Goal: Use online tool/utility: Utilize a website feature to perform a specific function

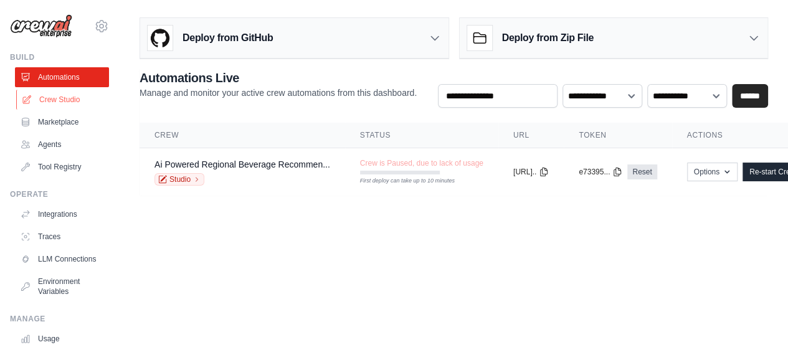
click at [56, 99] on link "Crew Studio" at bounding box center [63, 100] width 94 height 20
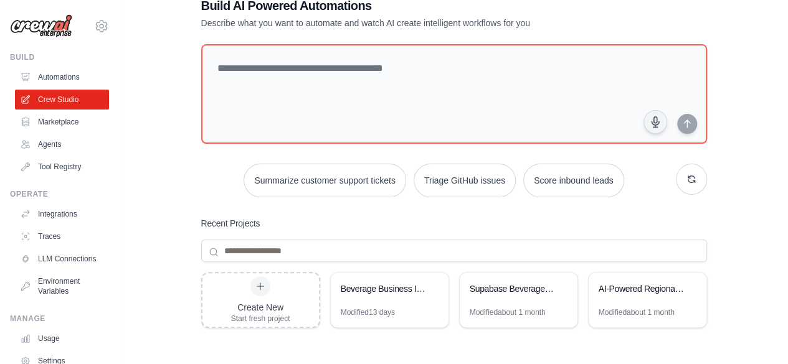
scroll to position [62, 0]
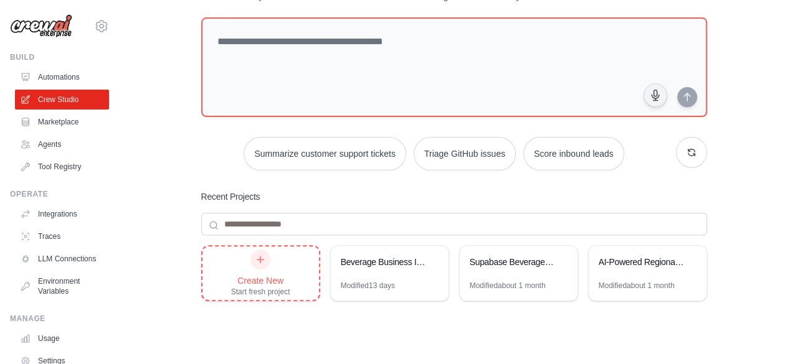
click at [265, 268] on div "Create New Start fresh project" at bounding box center [260, 273] width 59 height 47
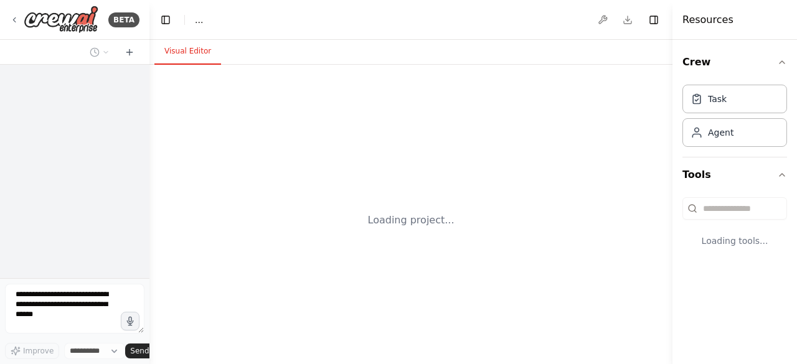
select select "****"
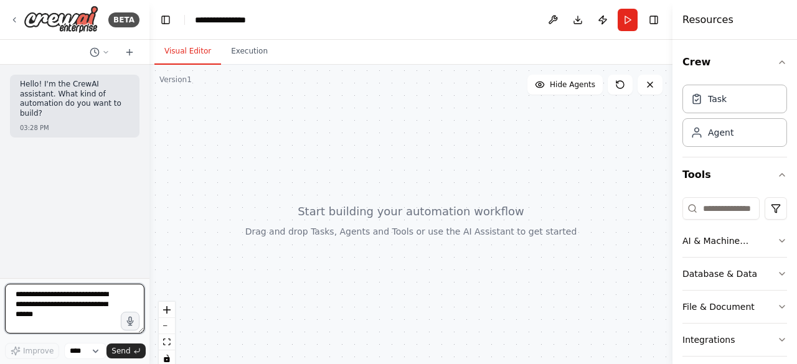
click at [24, 298] on textarea at bounding box center [75, 309] width 140 height 50
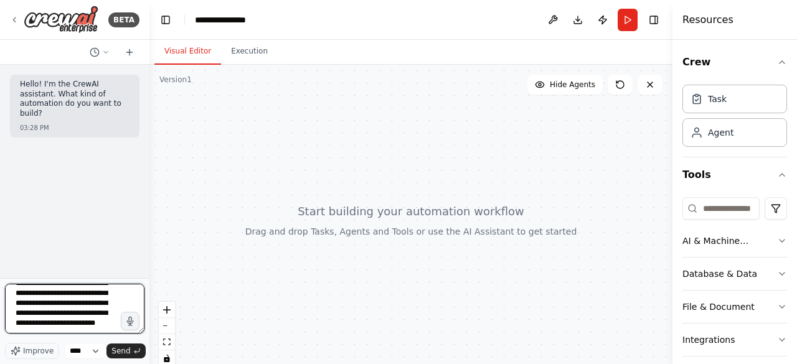
scroll to position [95, 0]
drag, startPoint x: 57, startPoint y: 321, endPoint x: 80, endPoint y: 341, distance: 30.5
click at [57, 321] on textarea "**********" at bounding box center [75, 309] width 140 height 50
click at [59, 318] on textarea "**********" at bounding box center [75, 309] width 140 height 50
type textarea "**********"
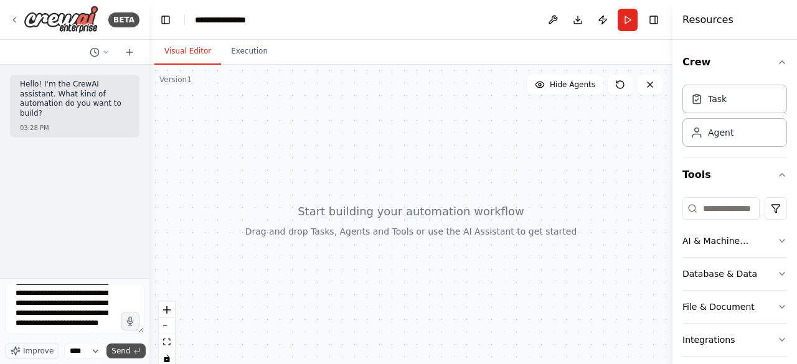
click at [118, 351] on span "Send" at bounding box center [120, 351] width 19 height 10
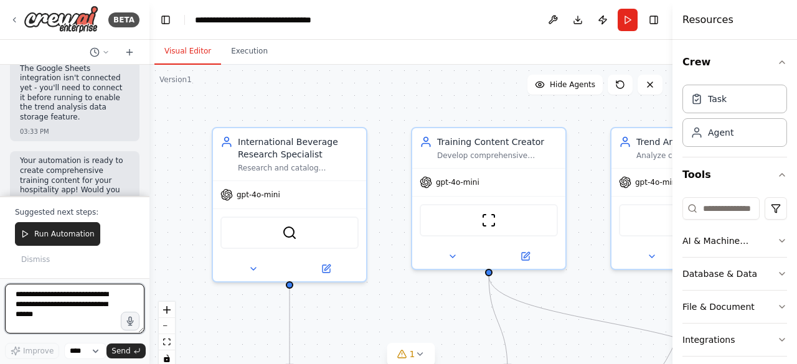
scroll to position [2055, 0]
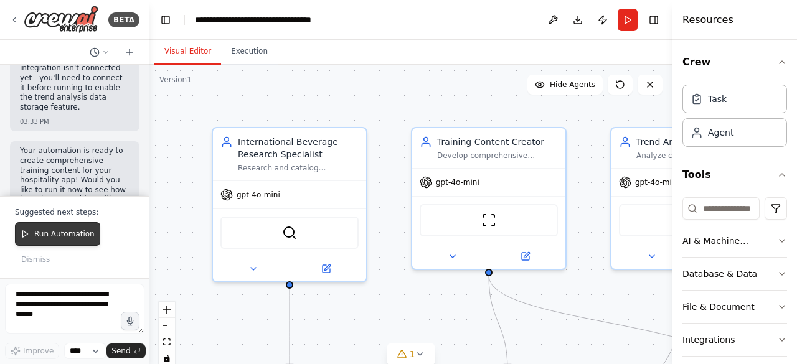
click at [50, 239] on span "Run Automation" at bounding box center [64, 234] width 60 height 10
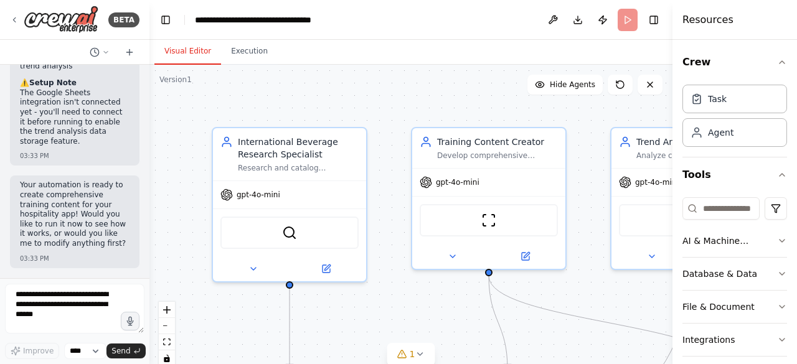
scroll to position [1973, 0]
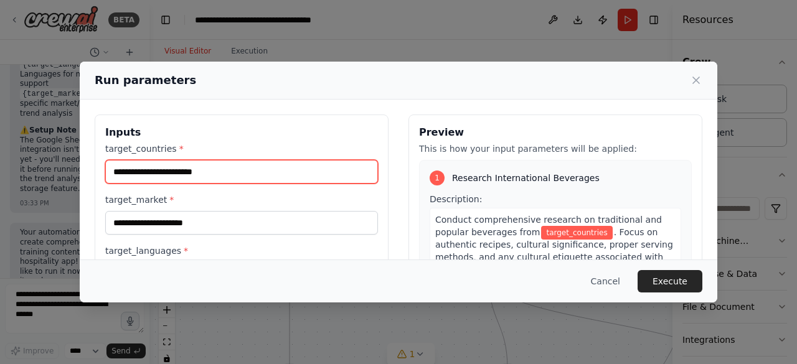
click at [125, 169] on input "target_countries *" at bounding box center [241, 172] width 273 height 24
type input "***"
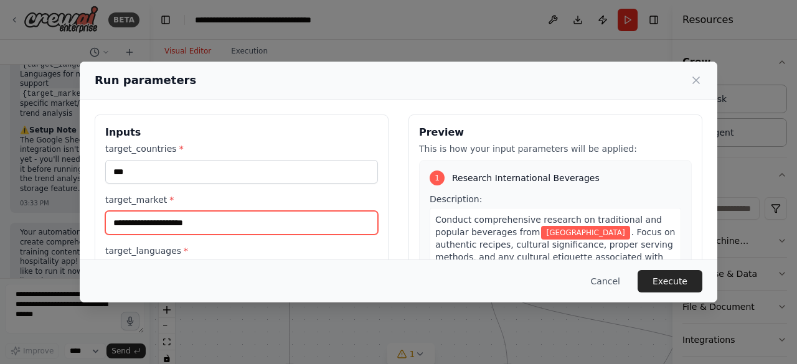
click at [159, 223] on input "target_market *" at bounding box center [241, 223] width 273 height 24
type input "**********"
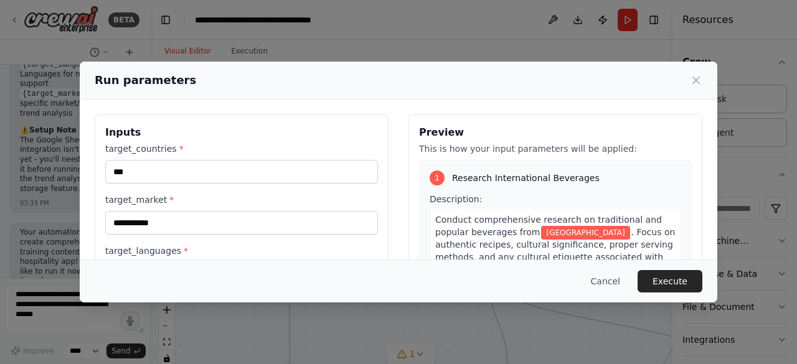
click at [142, 242] on div "**********" at bounding box center [241, 214] width 273 height 143
click at [148, 248] on label "target_languages *" at bounding box center [241, 251] width 273 height 12
click at [148, 262] on input "target_languages *" at bounding box center [241, 274] width 273 height 24
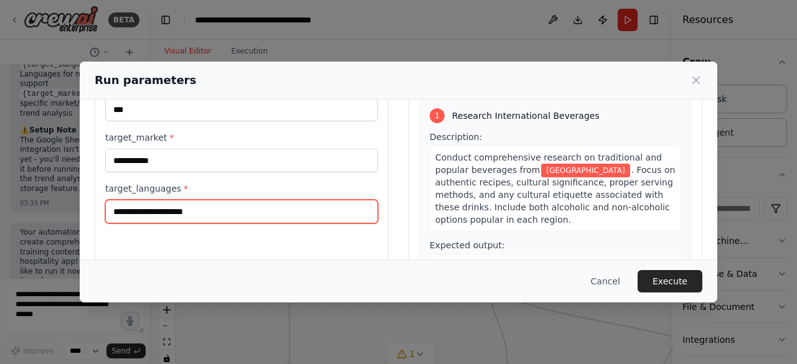
scroll to position [31, 0]
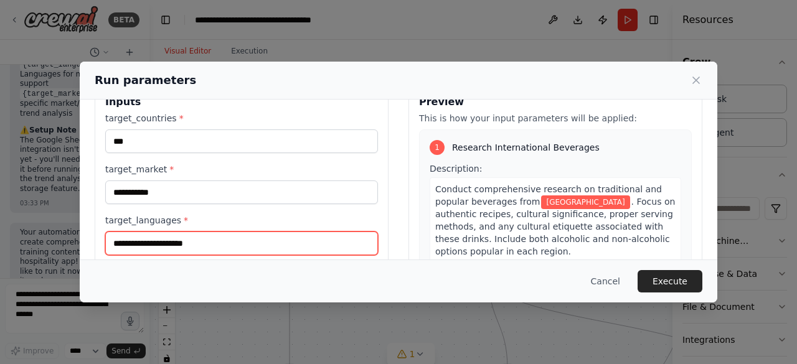
type input "**********"
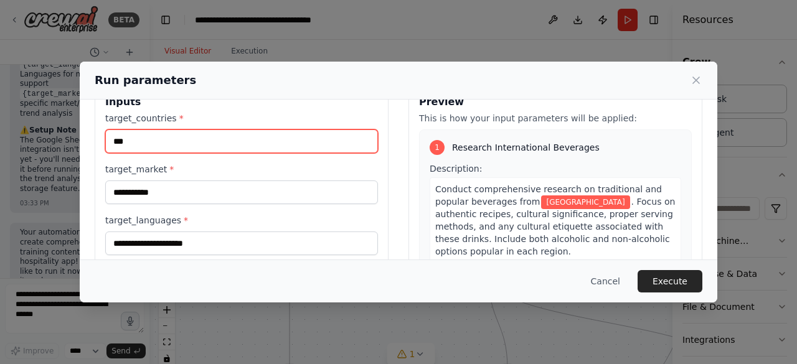
click at [151, 140] on input "***" at bounding box center [241, 142] width 273 height 24
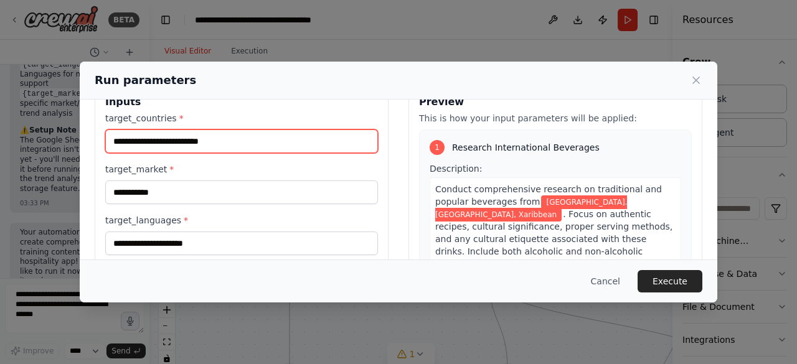
click at [191, 138] on input "**********" at bounding box center [241, 142] width 273 height 24
click at [250, 146] on input "**********" at bounding box center [241, 142] width 273 height 24
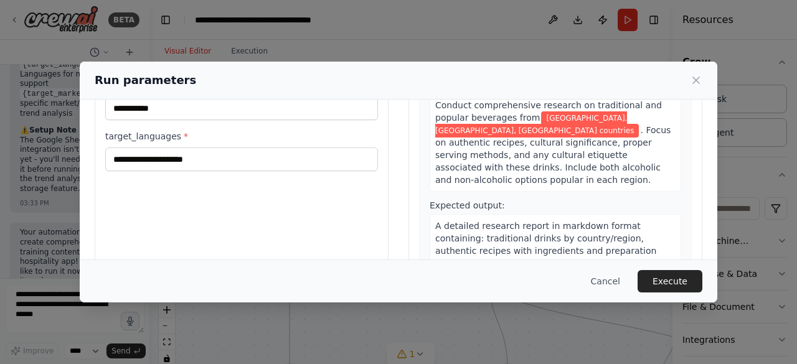
scroll to position [125, 0]
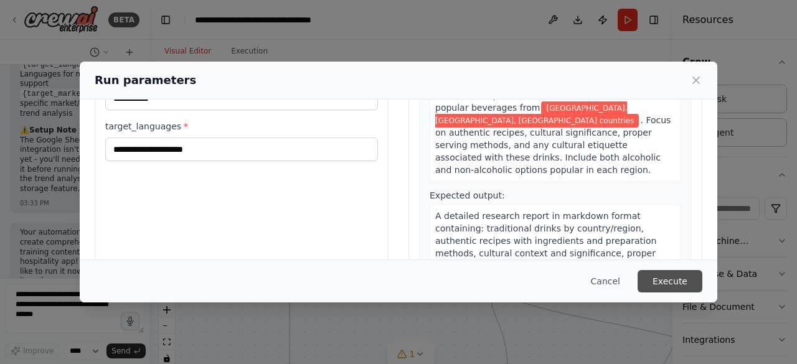
type input "**********"
click at [666, 280] on button "Execute" at bounding box center [670, 281] width 65 height 22
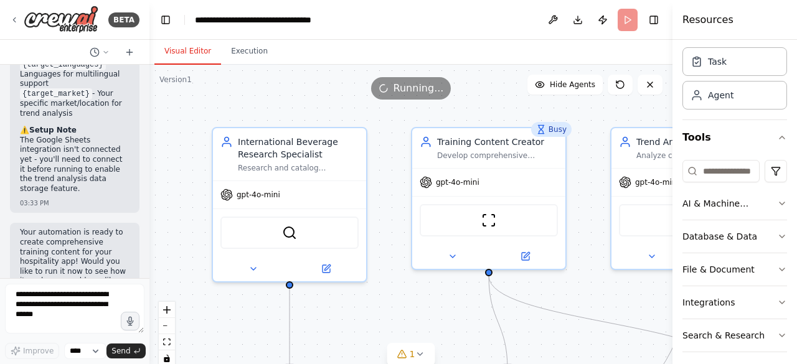
scroll to position [2, 0]
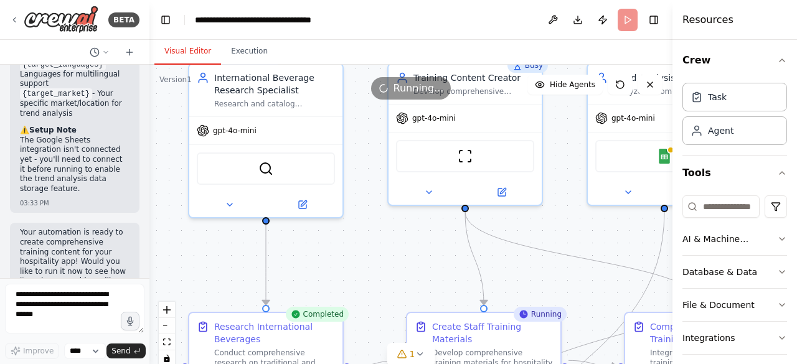
drag, startPoint x: 417, startPoint y: 312, endPoint x: 394, endPoint y: 248, distance: 68.4
click at [394, 248] on div ".deletable-edge-delete-btn { width: 20px; height: 20px; border: 0px solid #ffff…" at bounding box center [410, 220] width 523 height 311
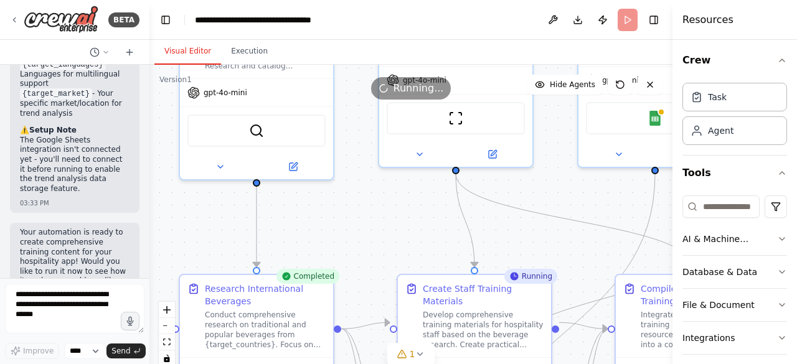
drag, startPoint x: 415, startPoint y: 281, endPoint x: 406, endPoint y: 245, distance: 36.7
click at [406, 245] on div ".deletable-edge-delete-btn { width: 20px; height: 20px; border: 0px solid #ffff…" at bounding box center [410, 220] width 523 height 311
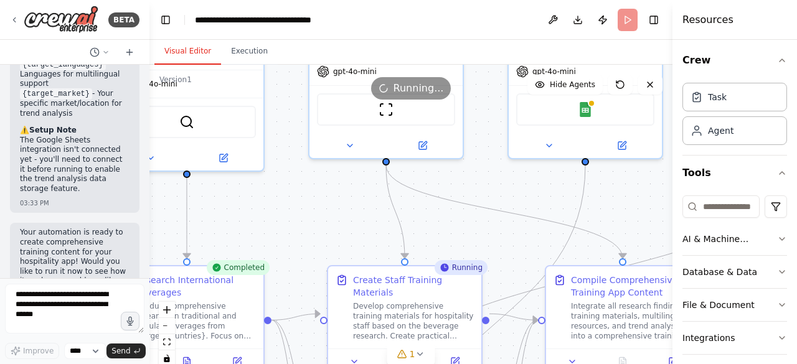
drag, startPoint x: 393, startPoint y: 254, endPoint x: 333, endPoint y: 230, distance: 64.7
click at [324, 239] on div ".deletable-edge-delete-btn { width: 20px; height: 20px; border: 0px solid #ffff…" at bounding box center [410, 220] width 523 height 311
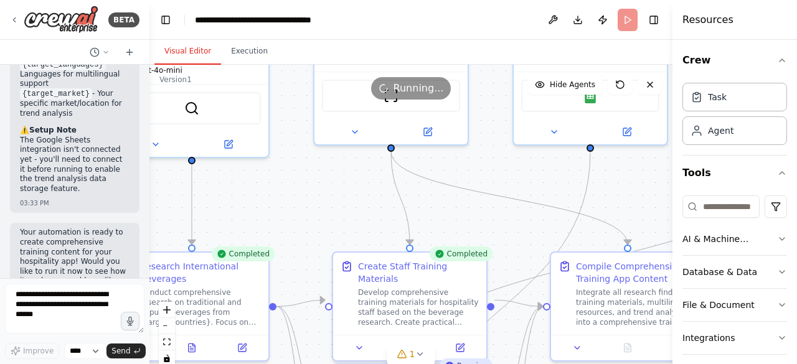
click at [382, 211] on div ".deletable-edge-delete-btn { width: 20px; height: 20px; border: 0px solid #ffff…" at bounding box center [410, 220] width 523 height 311
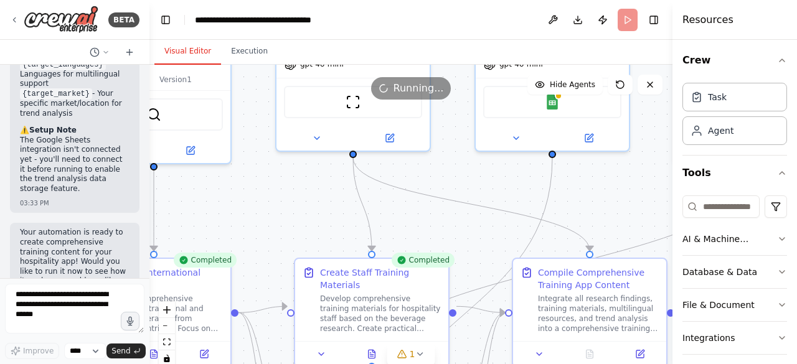
drag, startPoint x: 385, startPoint y: 202, endPoint x: 348, endPoint y: 207, distance: 37.8
click at [348, 207] on div ".deletable-edge-delete-btn { width: 20px; height: 20px; border: 0px solid #ffff…" at bounding box center [410, 220] width 523 height 311
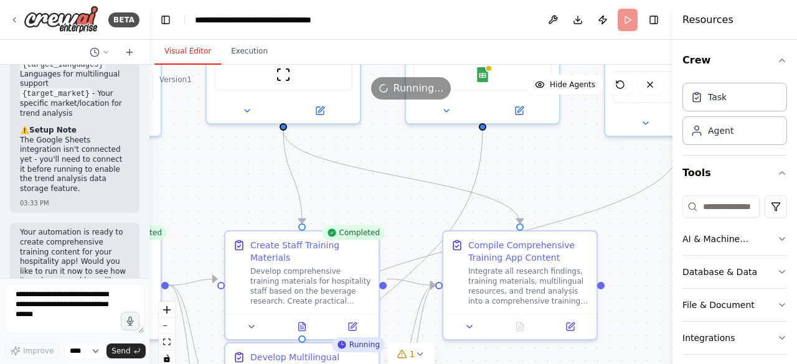
drag, startPoint x: 424, startPoint y: 205, endPoint x: 354, endPoint y: 178, distance: 75.0
click at [354, 178] on div ".deletable-edge-delete-btn { width: 20px; height: 20px; border: 0px solid #ffff…" at bounding box center [410, 220] width 523 height 311
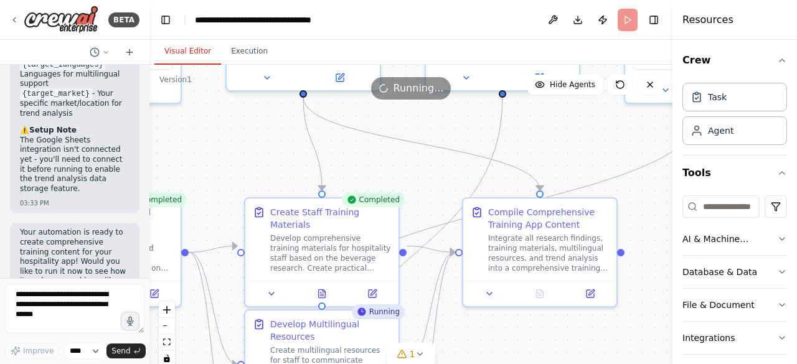
drag, startPoint x: 417, startPoint y: 189, endPoint x: 436, endPoint y: 158, distance: 35.8
click at [436, 158] on div ".deletable-edge-delete-btn { width: 20px; height: 20px; border: 0px solid #ffff…" at bounding box center [410, 220] width 523 height 311
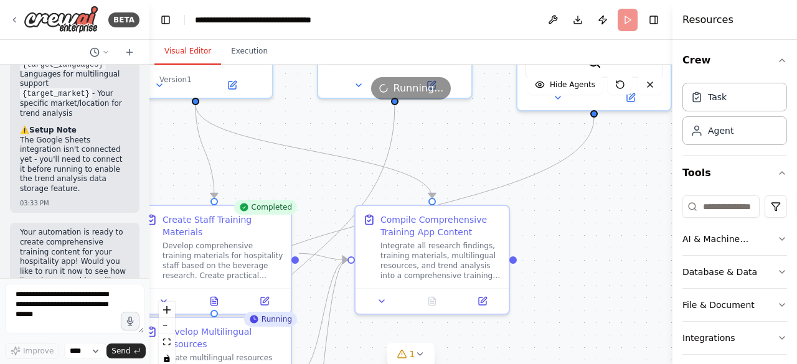
drag, startPoint x: 422, startPoint y: 166, endPoint x: 316, endPoint y: 175, distance: 106.3
click at [316, 175] on div ".deletable-edge-delete-btn { width: 20px; height: 20px; border: 0px solid #ffff…" at bounding box center [410, 220] width 523 height 311
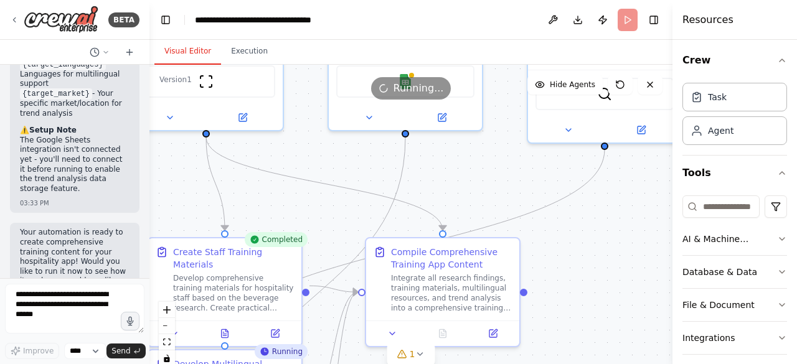
drag, startPoint x: 445, startPoint y: 156, endPoint x: 473, endPoint y: 209, distance: 59.4
click at [473, 209] on div ".deletable-edge-delete-btn { width: 20px; height: 20px; border: 0px solid #ffff…" at bounding box center [410, 220] width 523 height 311
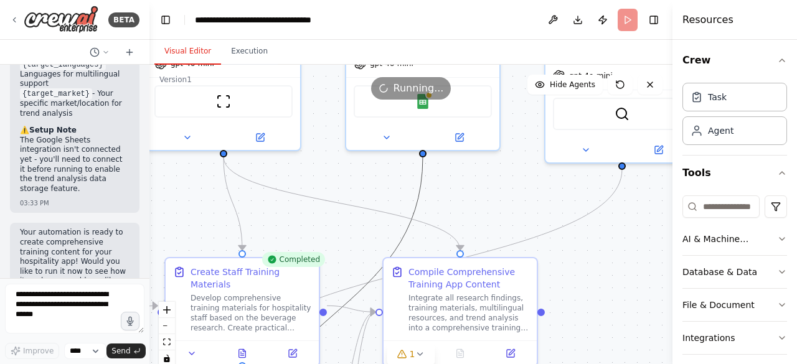
drag, startPoint x: 426, startPoint y: 178, endPoint x: 412, endPoint y: 221, distance: 45.1
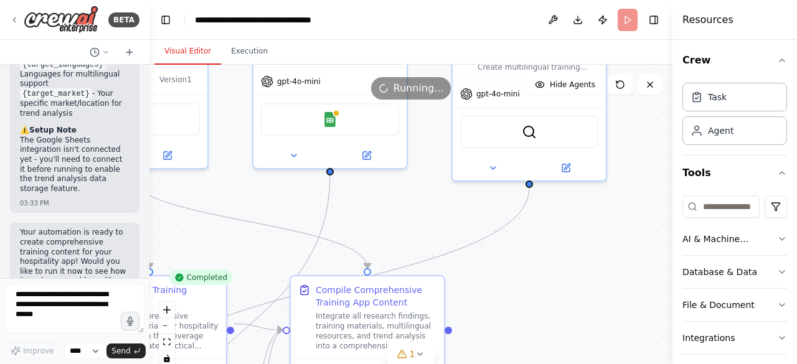
drag, startPoint x: 483, startPoint y: 192, endPoint x: 377, endPoint y: 212, distance: 107.8
click at [377, 212] on div ".deletable-edge-delete-btn { width: 20px; height: 20px; border: 0px solid #ffff…" at bounding box center [410, 220] width 523 height 311
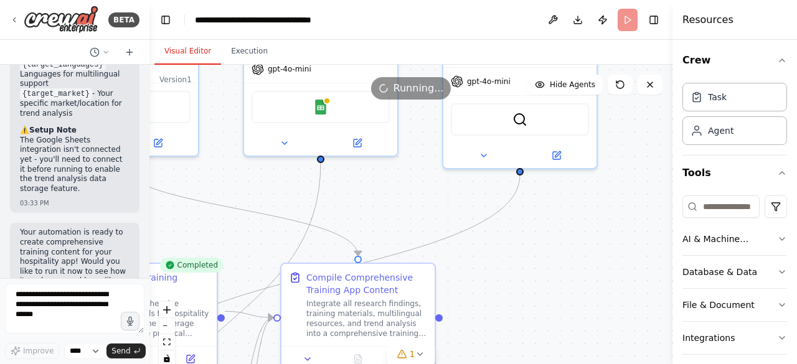
drag, startPoint x: 395, startPoint y: 201, endPoint x: 399, endPoint y: 187, distance: 14.8
click at [399, 187] on div ".deletable-edge-delete-btn { width: 20px; height: 20px; border: 0px solid #ffff…" at bounding box center [410, 220] width 523 height 311
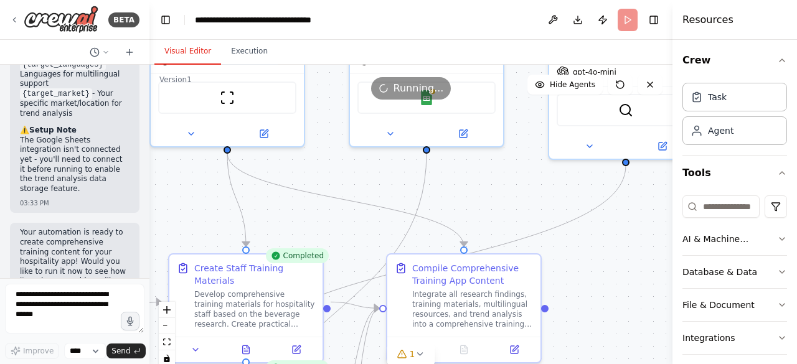
drag, startPoint x: 371, startPoint y: 227, endPoint x: 477, endPoint y: 217, distance: 106.3
click at [477, 217] on div ".deletable-edge-delete-btn { width: 20px; height: 20px; border: 0px solid #ffff…" at bounding box center [410, 220] width 523 height 311
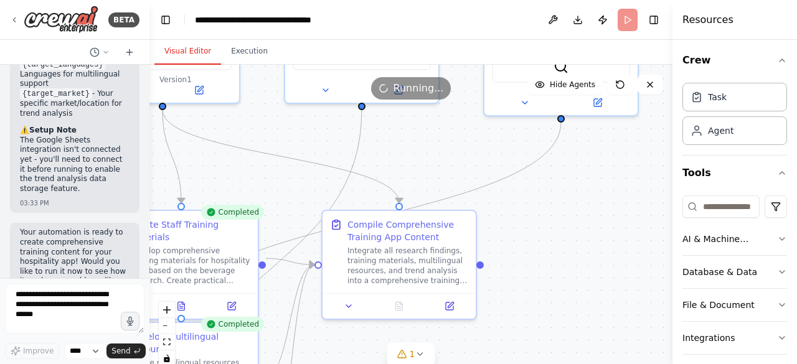
drag, startPoint x: 463, startPoint y: 212, endPoint x: 393, endPoint y: 149, distance: 93.9
click at [393, 149] on div ".deletable-edge-delete-btn { width: 20px; height: 20px; border: 0px solid #ffff…" at bounding box center [410, 220] width 523 height 311
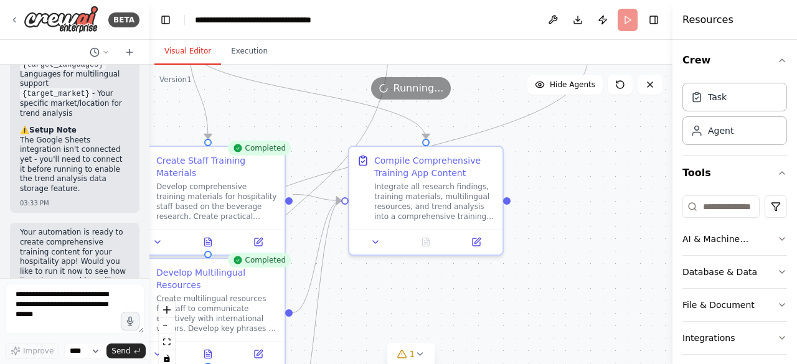
drag, startPoint x: 521, startPoint y: 230, endPoint x: 553, endPoint y: 185, distance: 55.0
click at [553, 185] on div ".deletable-edge-delete-btn { width: 20px; height: 20px; border: 0px solid #ffff…" at bounding box center [410, 220] width 523 height 311
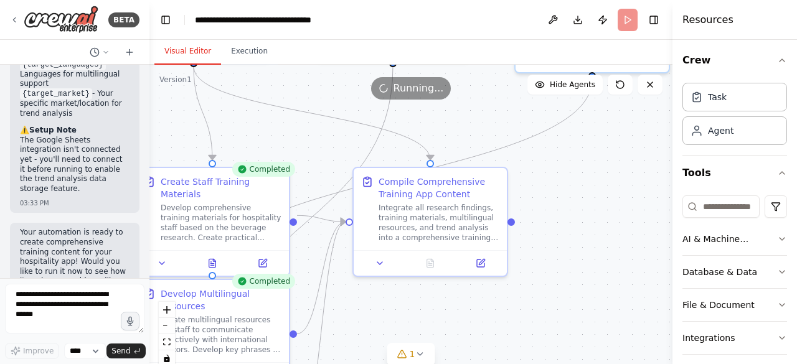
drag, startPoint x: 553, startPoint y: 187, endPoint x: 570, endPoint y: 215, distance: 33.0
click at [569, 215] on div ".deletable-edge-delete-btn { width: 20px; height: 20px; border: 0px solid #ffff…" at bounding box center [410, 220] width 523 height 311
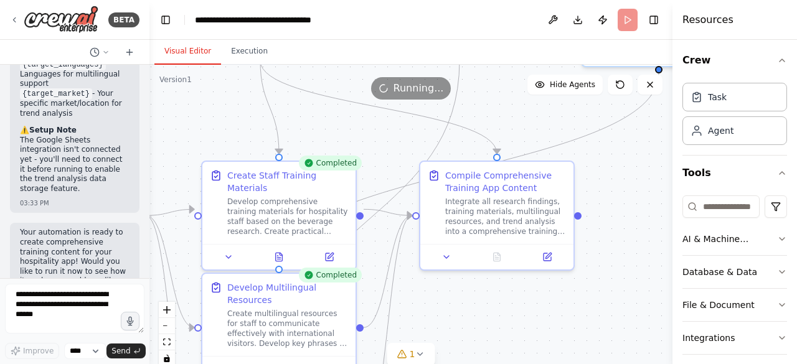
drag, startPoint x: 509, startPoint y: 301, endPoint x: 568, endPoint y: 284, distance: 61.7
click at [564, 283] on div ".deletable-edge-delete-btn { width: 20px; height: 20px; border: 0px solid #ffff…" at bounding box center [410, 220] width 523 height 311
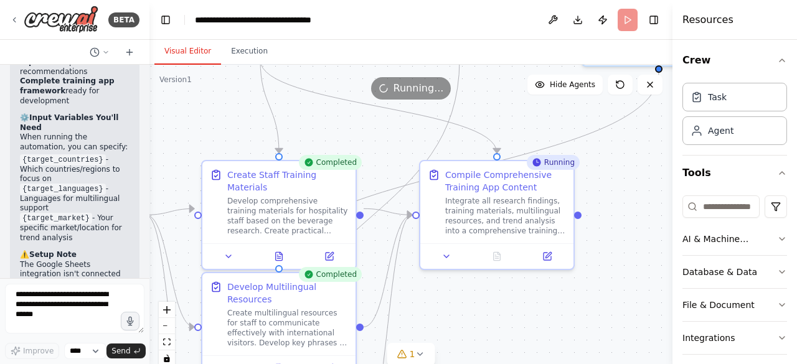
scroll to position [1786, 0]
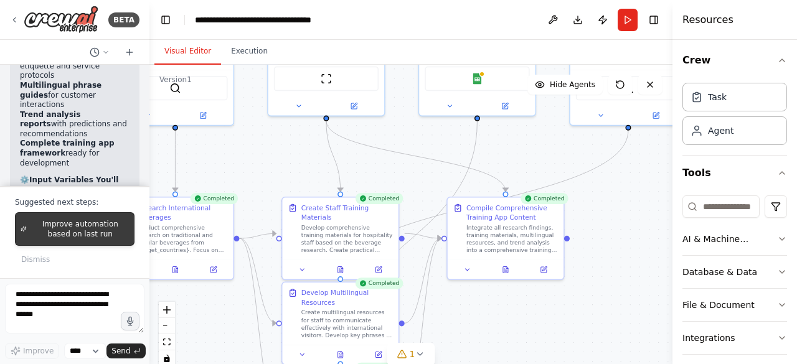
click at [77, 227] on span "Improve automation based on last run" at bounding box center [80, 229] width 97 height 20
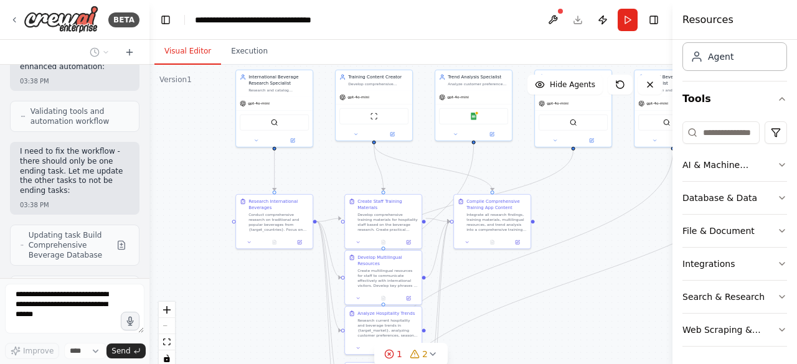
scroll to position [3319, 0]
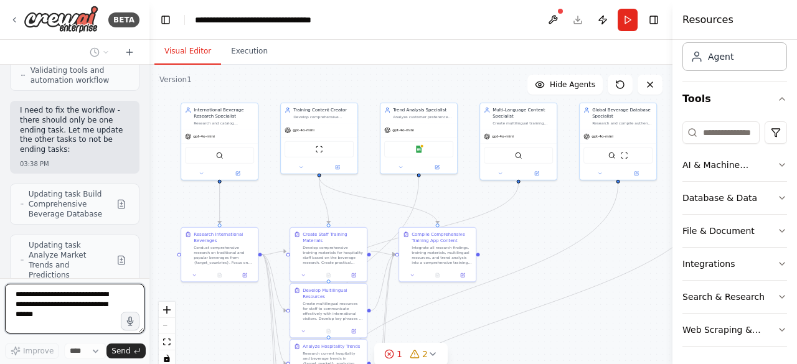
drag, startPoint x: 493, startPoint y: 331, endPoint x: 400, endPoint y: 324, distance: 93.7
click at [400, 324] on div ".deletable-edge-delete-btn { width: 20px; height: 20px; border: 0px solid #ffff…" at bounding box center [410, 220] width 523 height 311
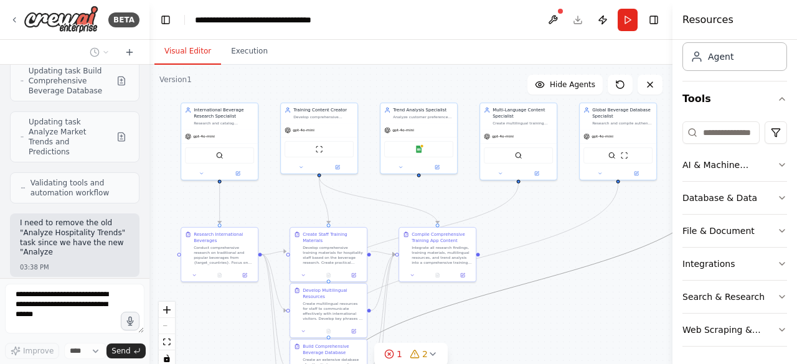
scroll to position [3442, 0]
drag, startPoint x: 543, startPoint y: 281, endPoint x: 525, endPoint y: 288, distance: 19.5
click at [546, 318] on div ".deletable-edge-delete-btn { width: 20px; height: 20px; border: 0px solid #ffff…" at bounding box center [410, 220] width 523 height 311
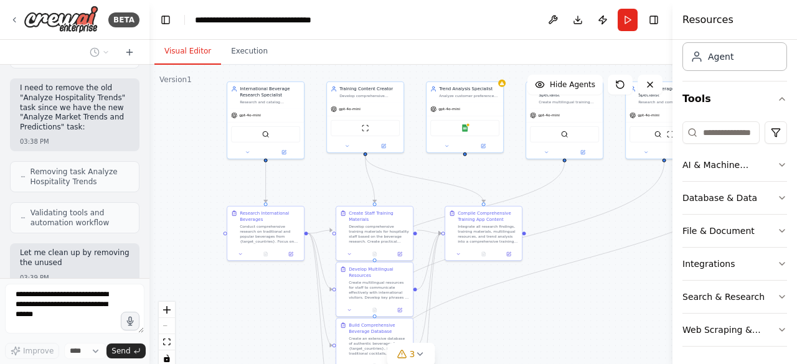
scroll to position [3577, 0]
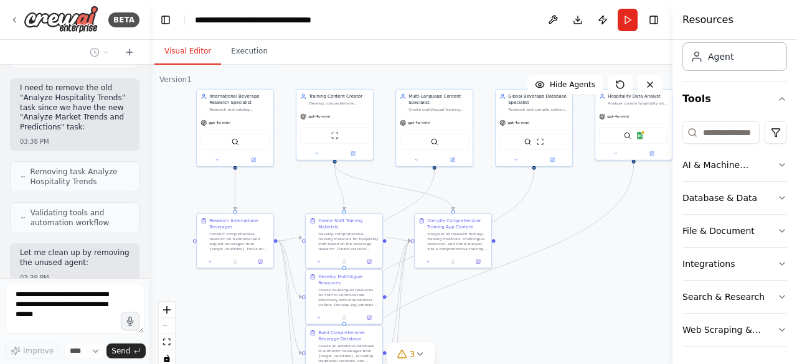
drag, startPoint x: 526, startPoint y: 216, endPoint x: 541, endPoint y: 202, distance: 20.7
click at [541, 202] on div ".deletable-edge-delete-btn { width: 20px; height: 20px; border: 0px solid #ffff…" at bounding box center [410, 220] width 523 height 311
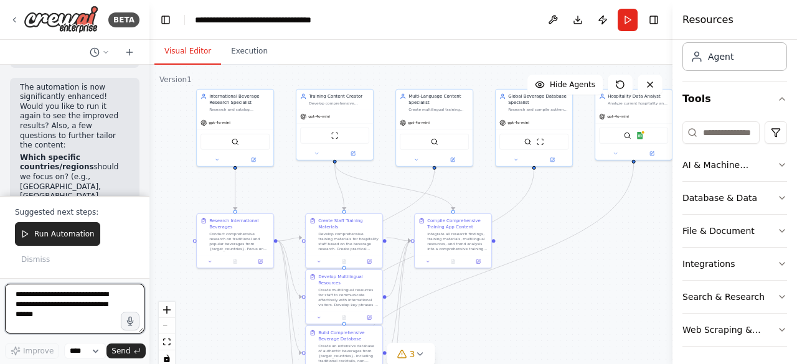
scroll to position [4657, 0]
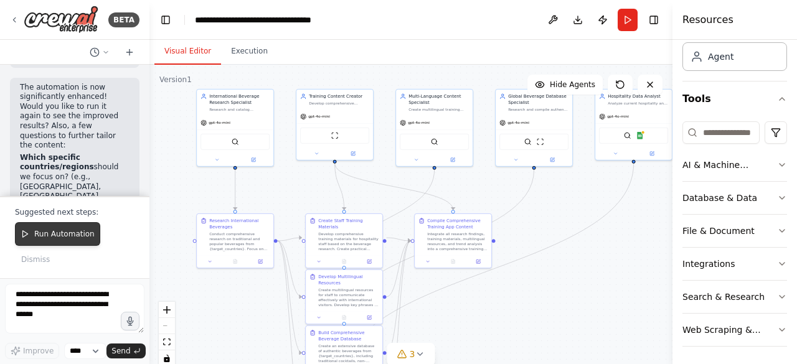
click at [57, 237] on span "Run Automation" at bounding box center [64, 234] width 60 height 10
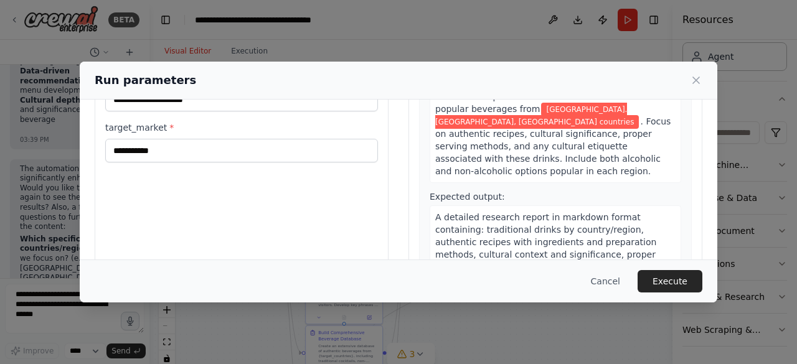
scroll to position [125, 0]
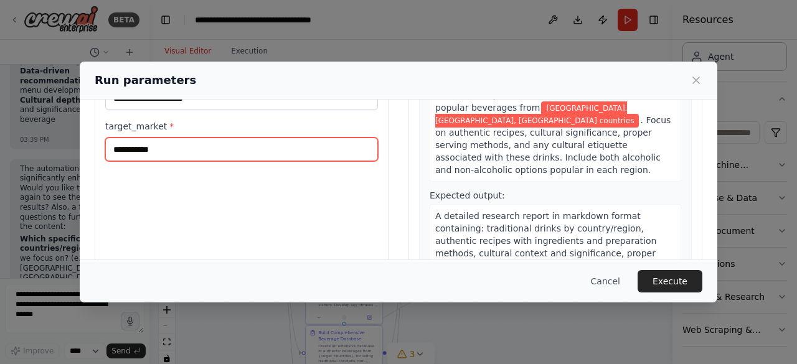
click at [177, 149] on input "**********" at bounding box center [241, 150] width 273 height 24
type input "**********"
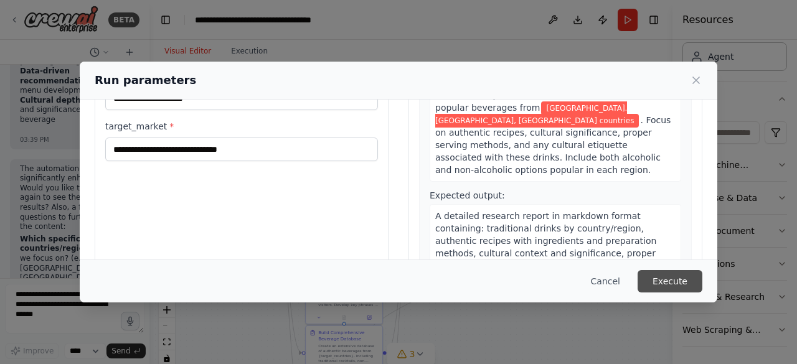
click at [675, 281] on button "Execute" at bounding box center [670, 281] width 65 height 22
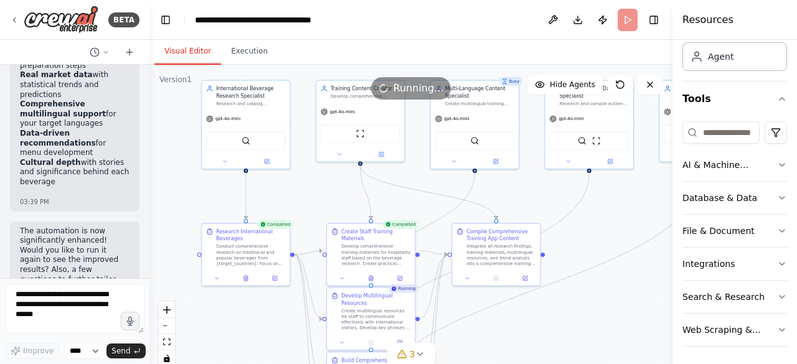
scroll to position [4576, 0]
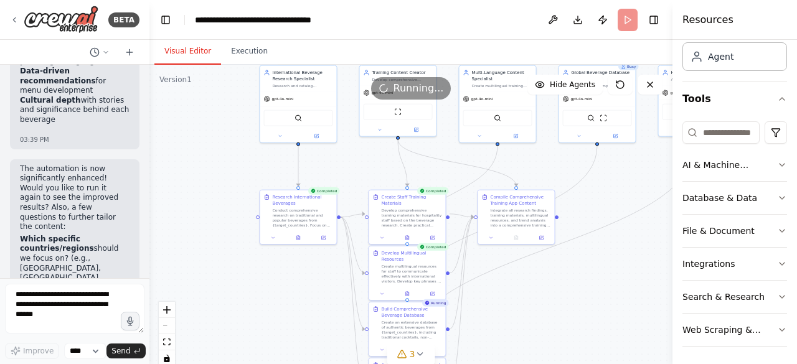
drag, startPoint x: 455, startPoint y: 206, endPoint x: 490, endPoint y: 183, distance: 42.0
click at [490, 183] on div ".deletable-edge-delete-btn { width: 20px; height: 20px; border: 0px solid #ffff…" at bounding box center [410, 220] width 523 height 311
